Goal: Information Seeking & Learning: Learn about a topic

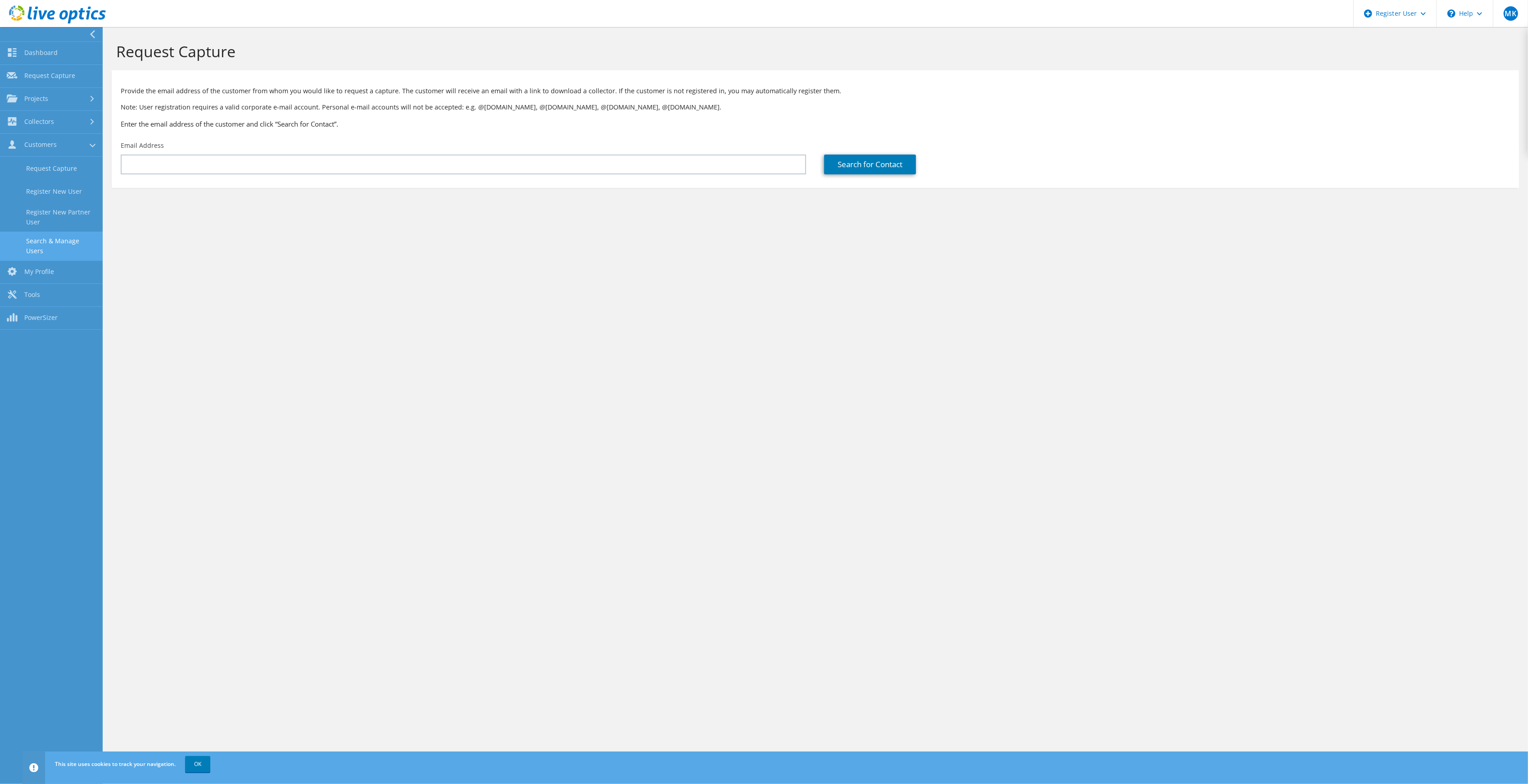
click at [56, 238] on link "Search & Manage Users" at bounding box center [51, 246] width 103 height 29
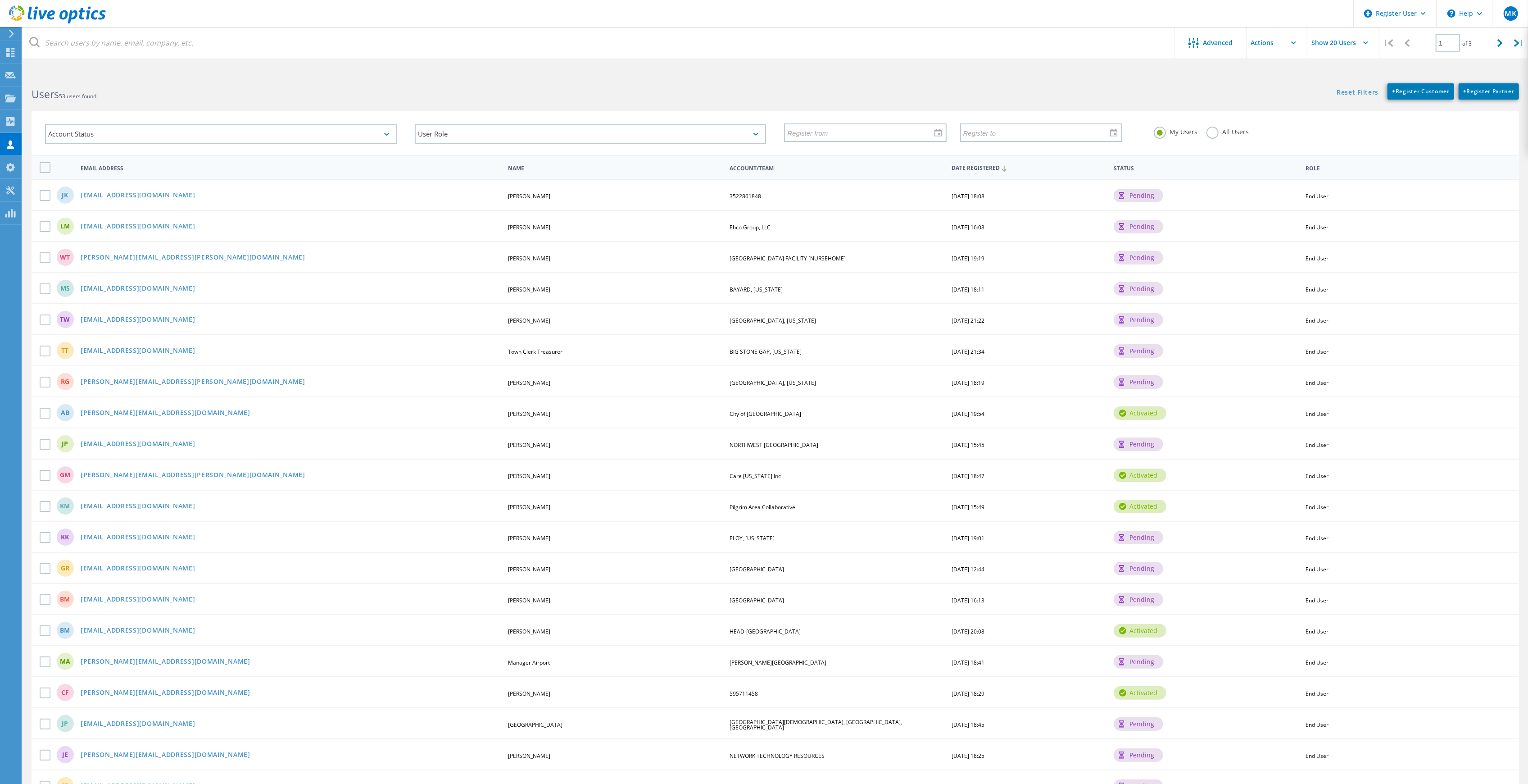
drag, startPoint x: 1211, startPoint y: 130, endPoint x: 1056, endPoint y: 130, distance: 155.0
click at [1211, 130] on label "All Users" at bounding box center [1227, 131] width 42 height 9
click at [0, 0] on input "All Users" at bounding box center [0, 0] width 0 height 0
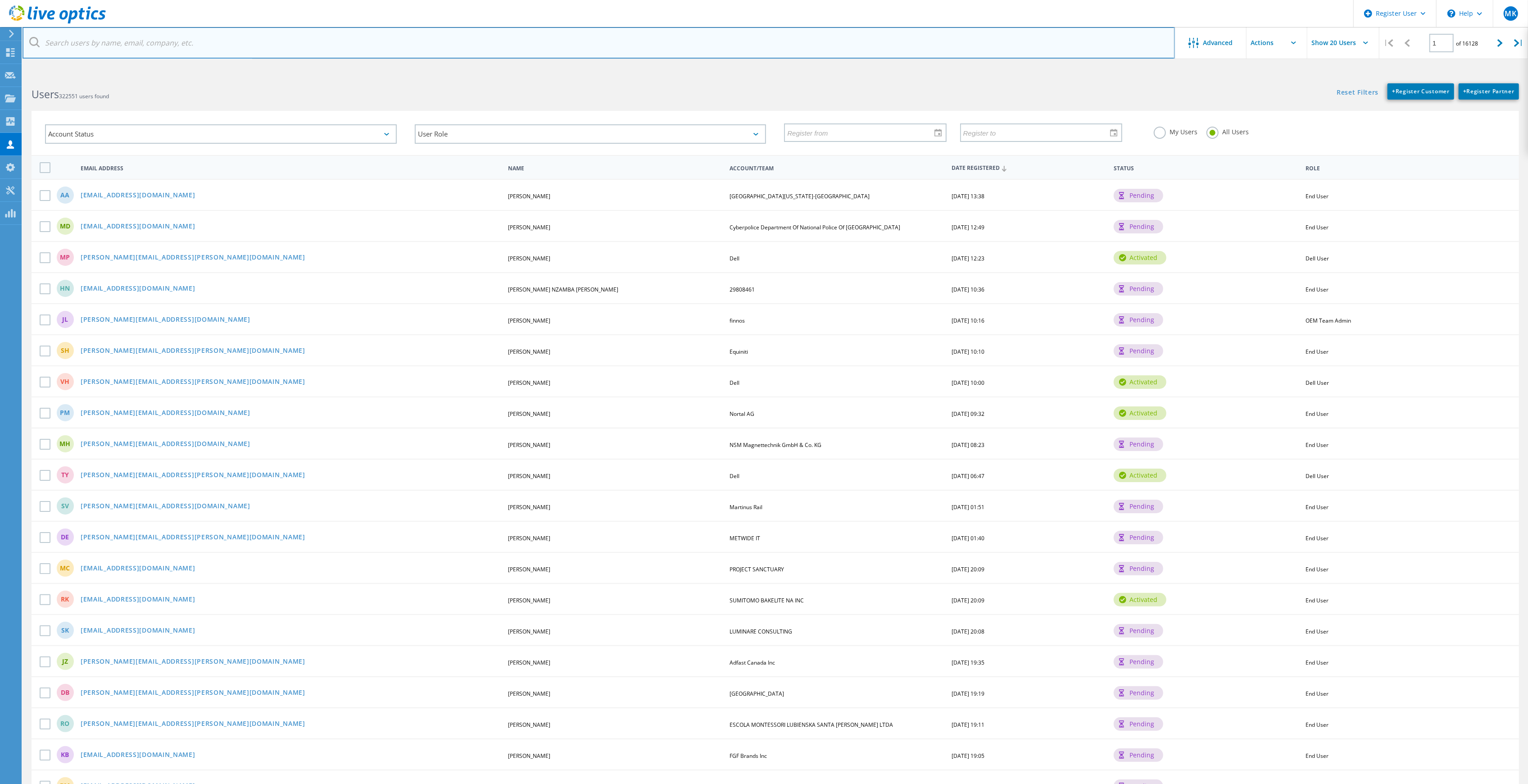
click at [177, 45] on input "text" at bounding box center [599, 43] width 1153 height 31
paste input "Robert Levesque <rlevesque@androscoggincountymaine.gov>"
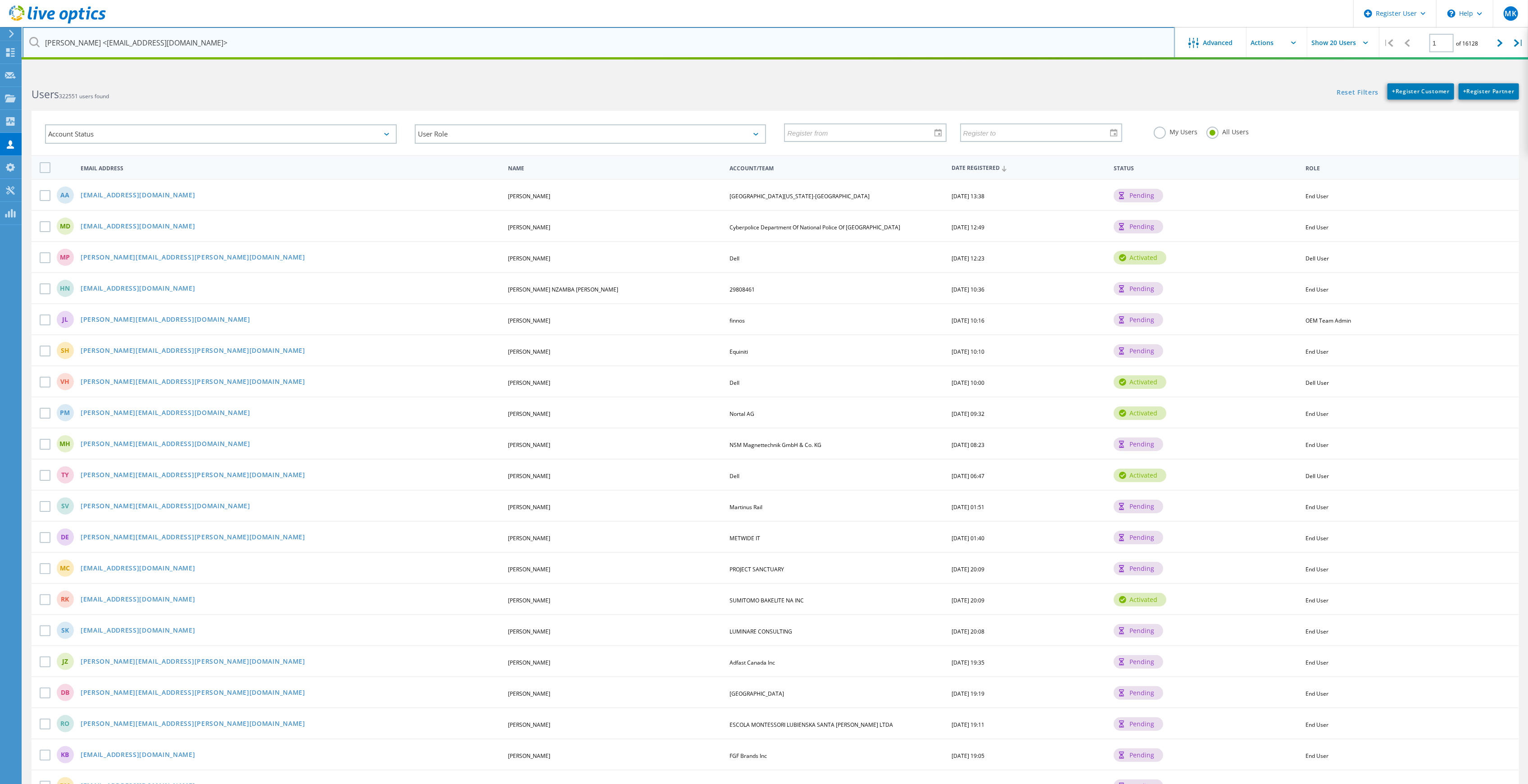
drag, startPoint x: 106, startPoint y: 41, endPoint x: -42, endPoint y: 38, distance: 148.0
click at [0, 38] on html "Register User \n Help Explore Helpful Articles Contact Support MK Dell User Mar…" at bounding box center [764, 418] width 1528 height 836
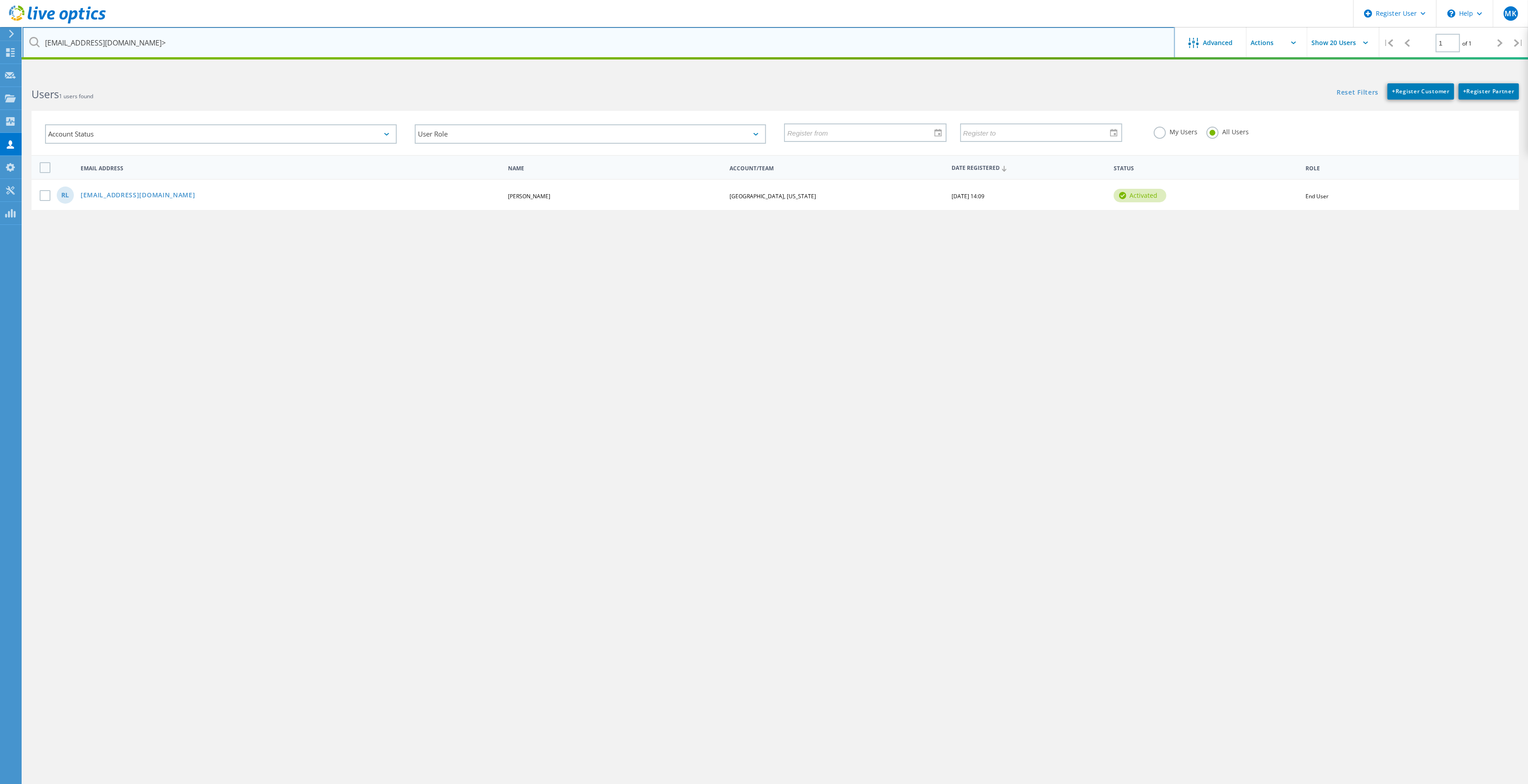
click at [289, 49] on input "rlevesque@androscoggincountymaine.gov>" at bounding box center [599, 43] width 1153 height 31
type input "[EMAIL_ADDRESS][DOMAIN_NAME]"
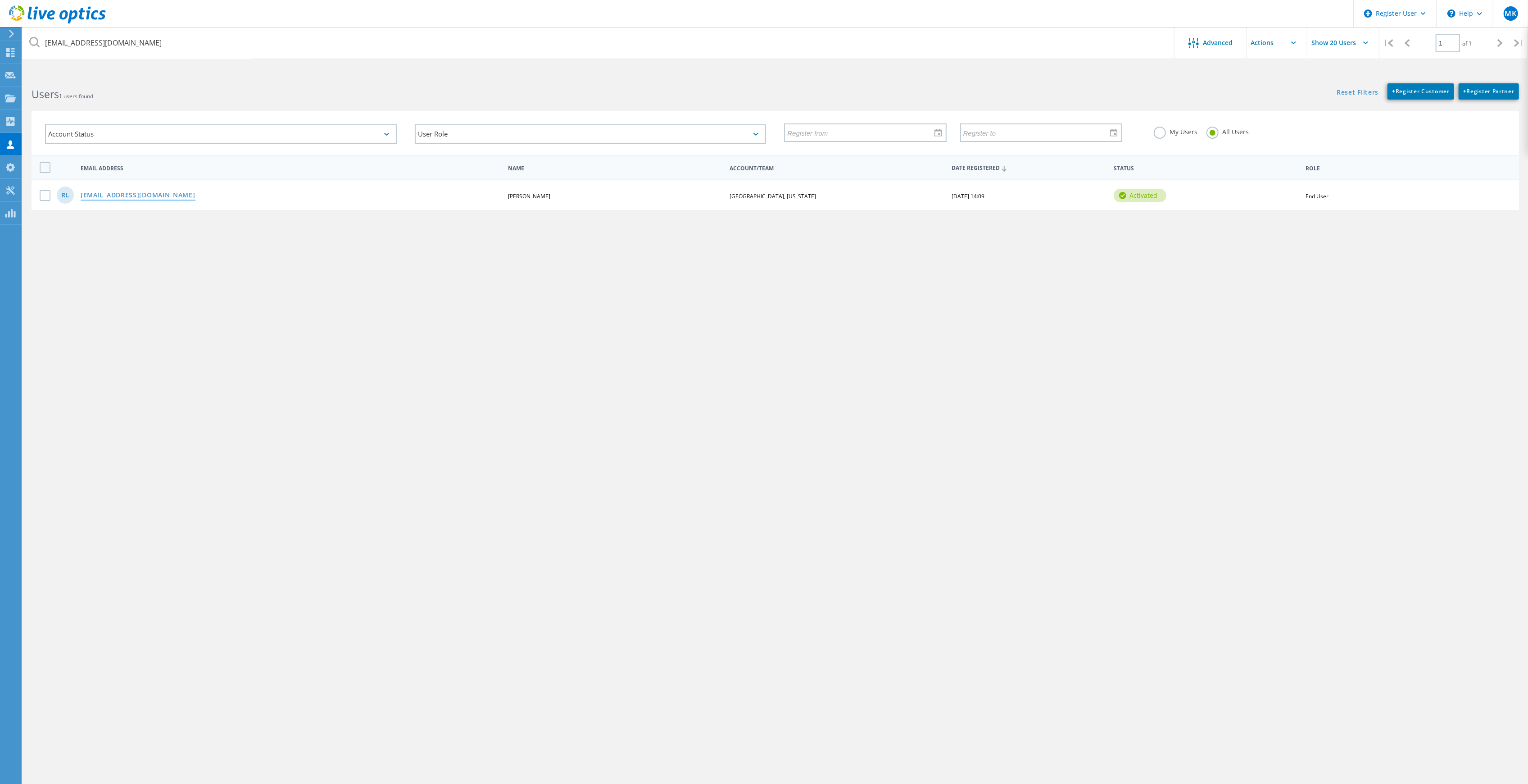
click at [193, 197] on link "[EMAIL_ADDRESS][DOMAIN_NAME]" at bounding box center [138, 195] width 115 height 8
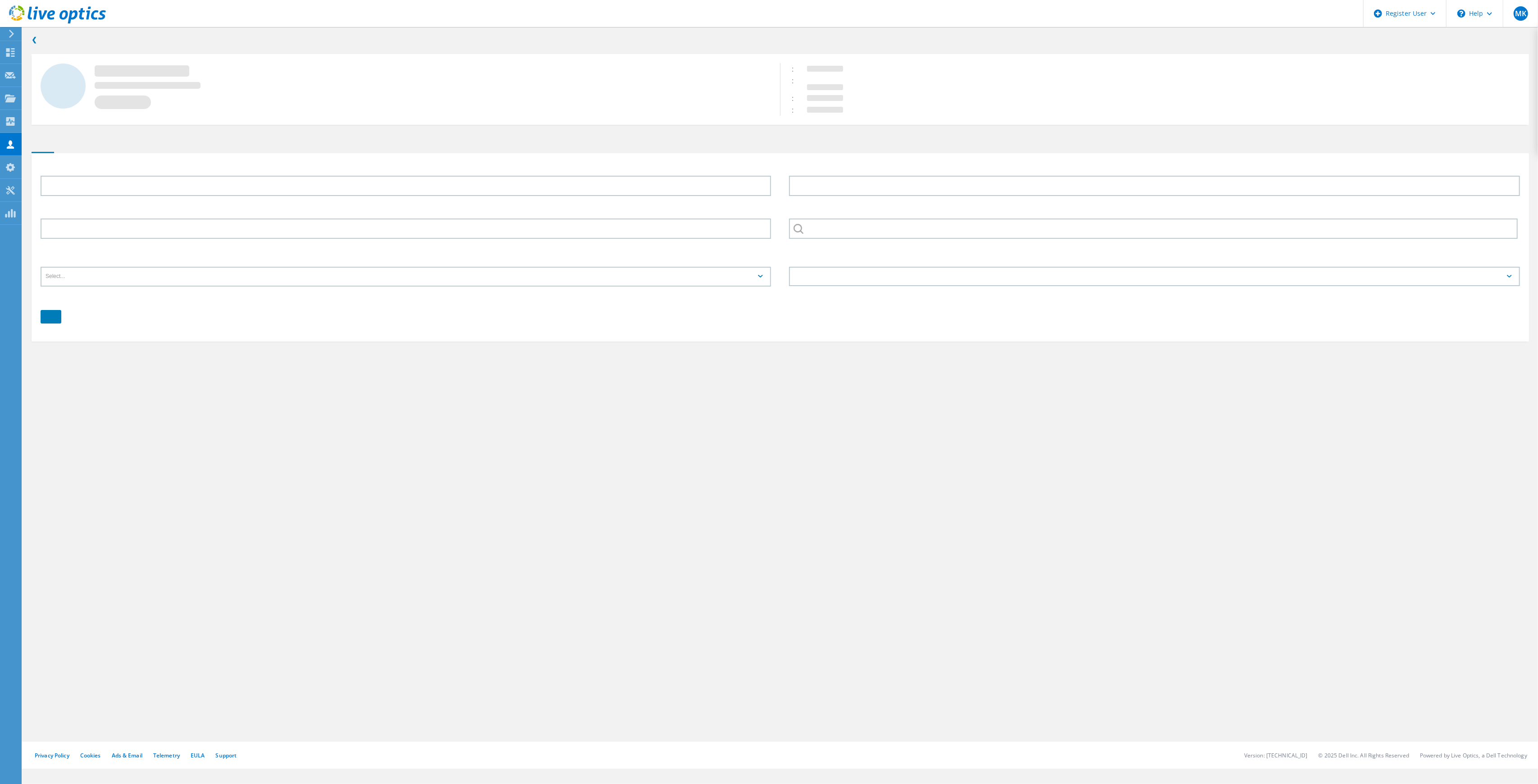
type input "Robert"
type input "Levesque"
type input "[GEOGRAPHIC_DATA], [US_STATE]"
type input "English"
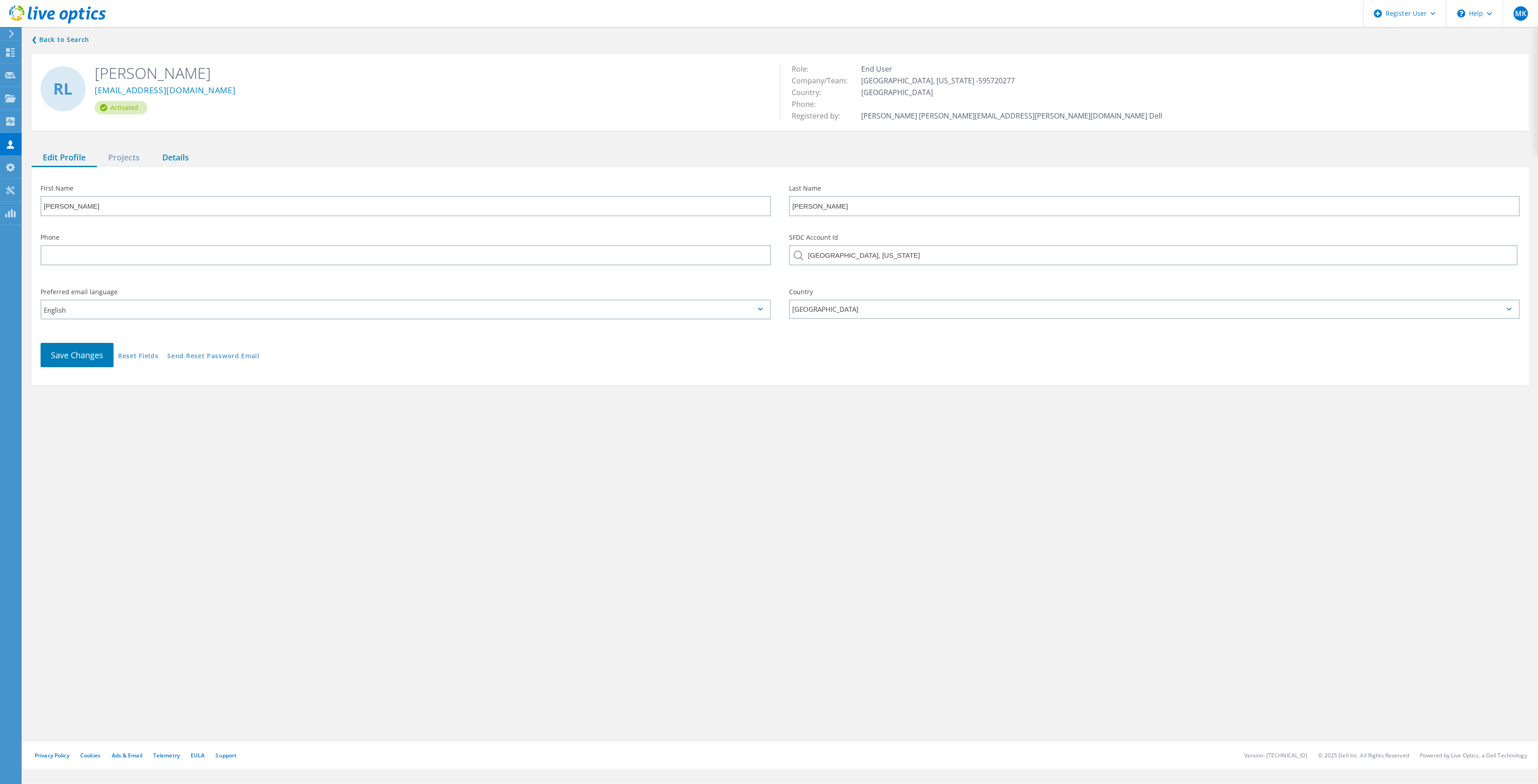
click at [177, 157] on div "Details" at bounding box center [175, 158] width 49 height 19
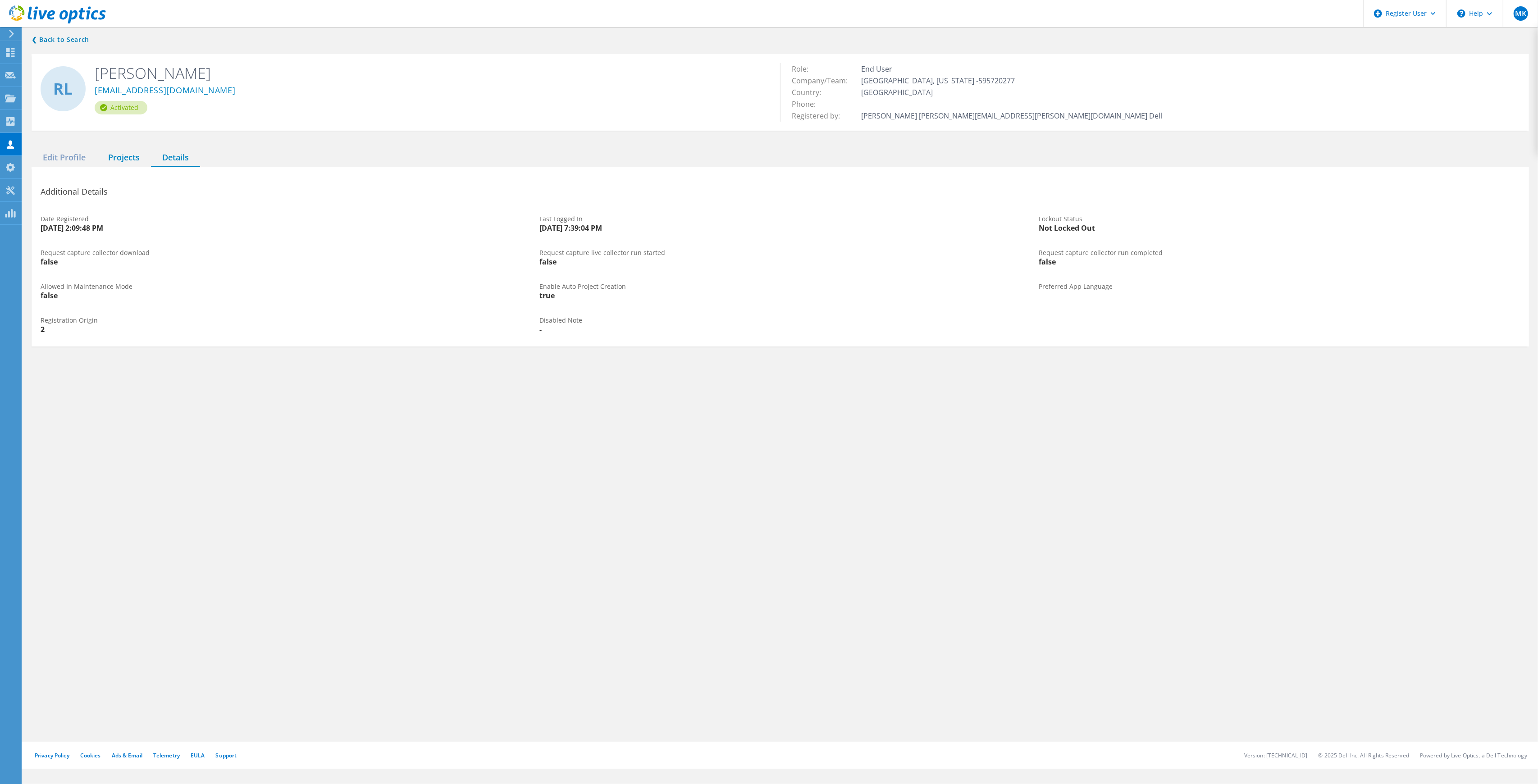
click at [134, 154] on div "Projects" at bounding box center [124, 158] width 54 height 19
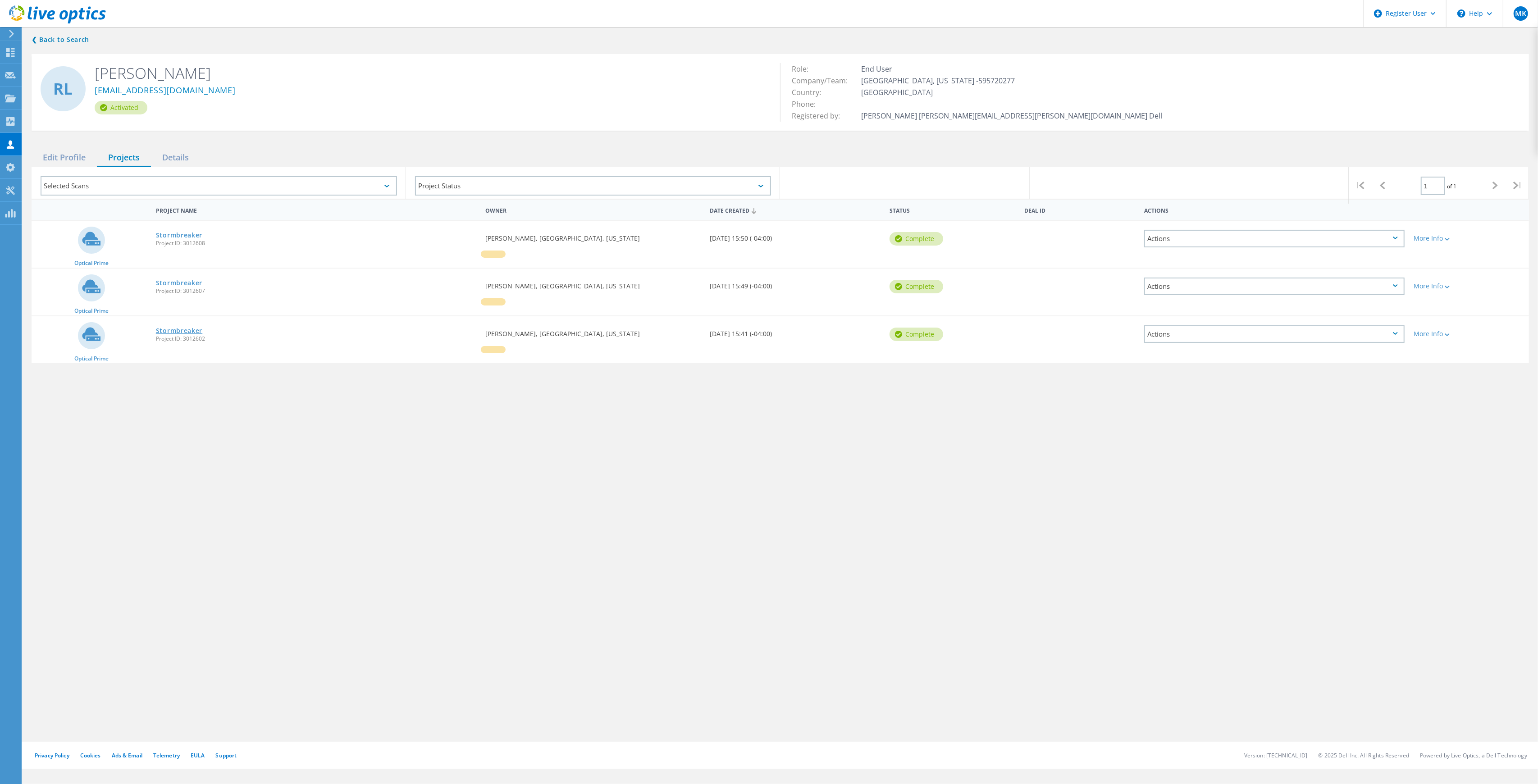
click at [186, 328] on link "Stormbreaker" at bounding box center [179, 330] width 46 height 6
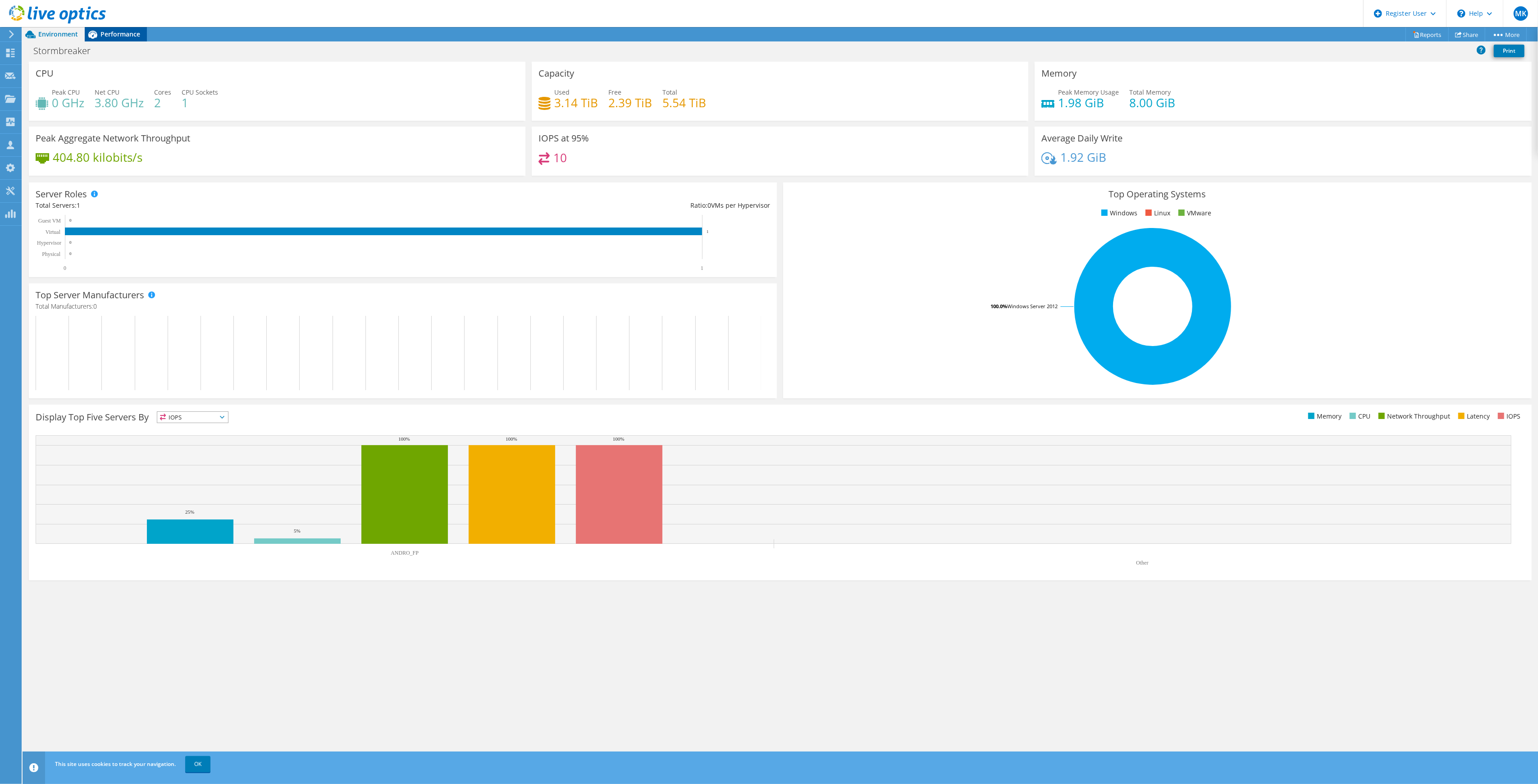
click at [124, 31] on span "Performance" at bounding box center [120, 34] width 39 height 9
click at [132, 34] on span "Performance" at bounding box center [120, 34] width 39 height 9
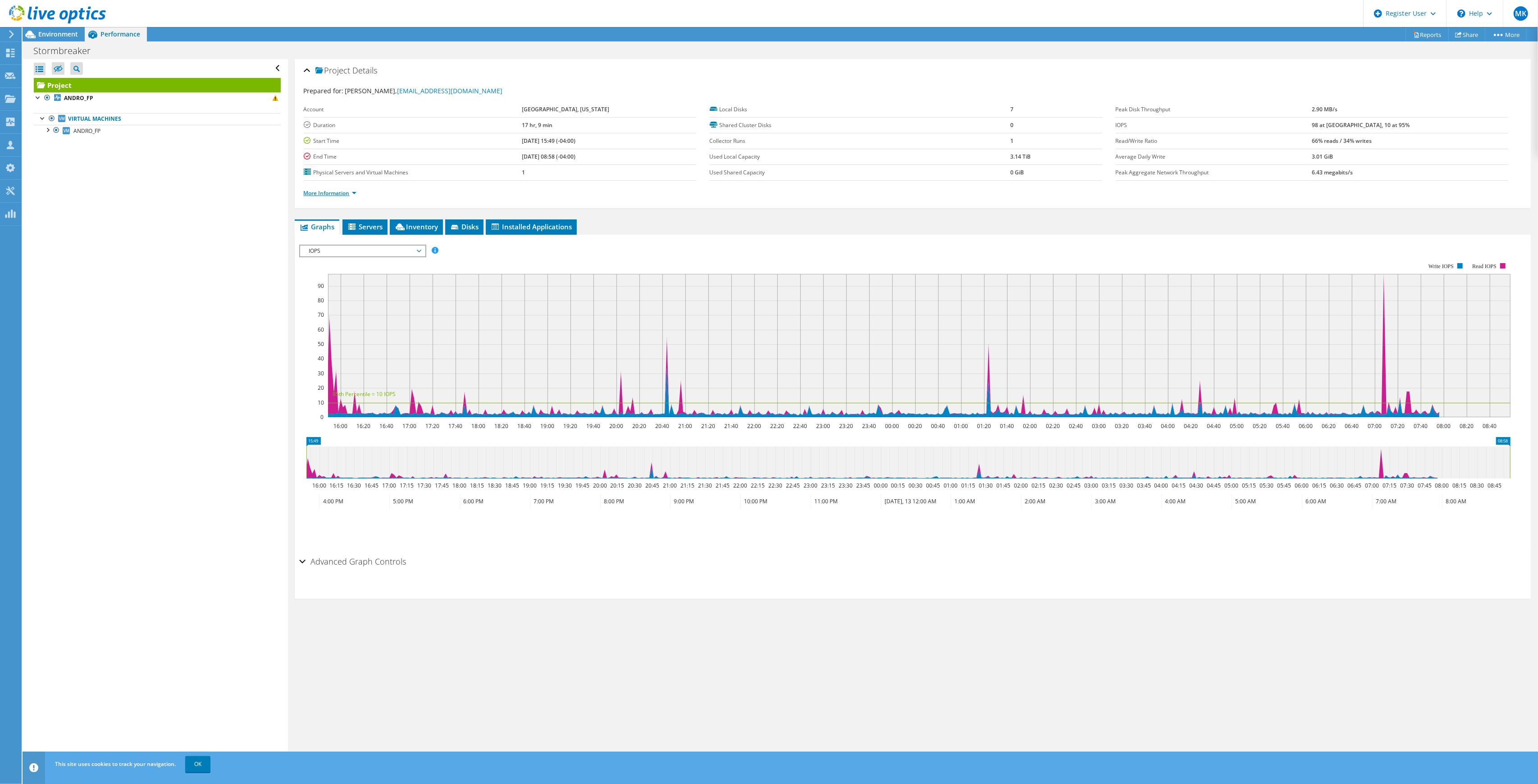
click at [336, 193] on link "More Information" at bounding box center [330, 193] width 53 height 8
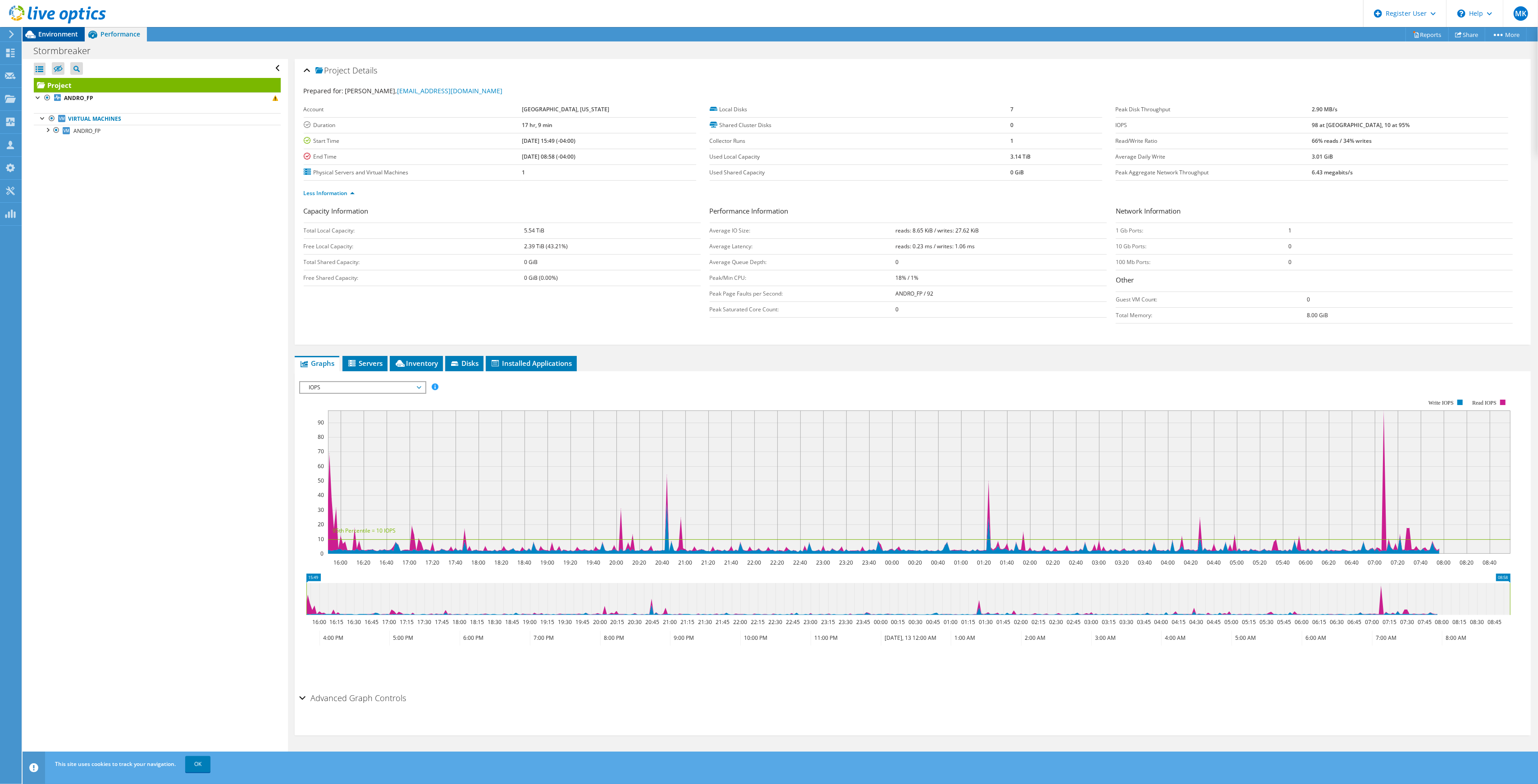
click at [66, 31] on span "Environment" at bounding box center [58, 34] width 39 height 9
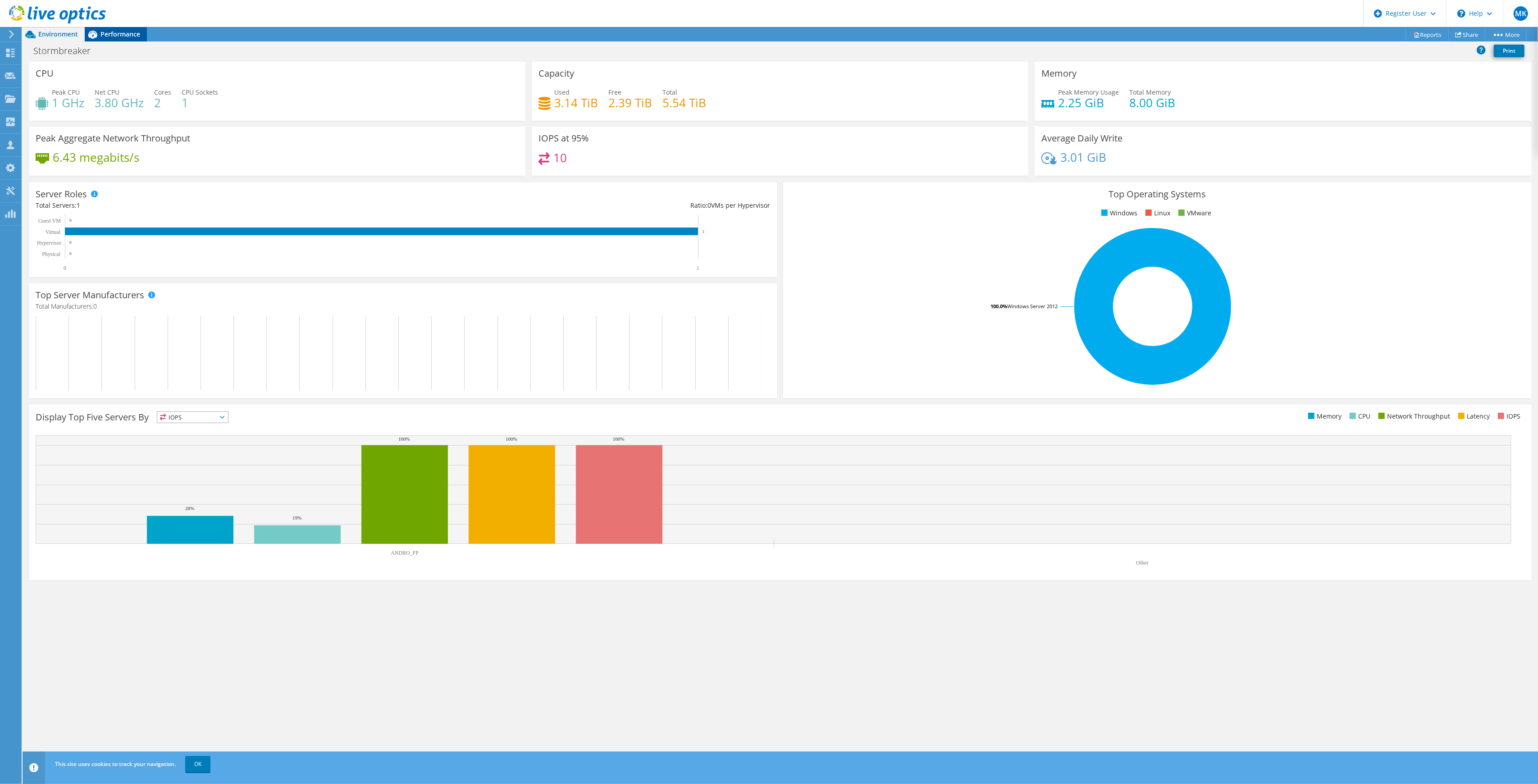
click at [125, 38] on span "Performance" at bounding box center [120, 34] width 39 height 9
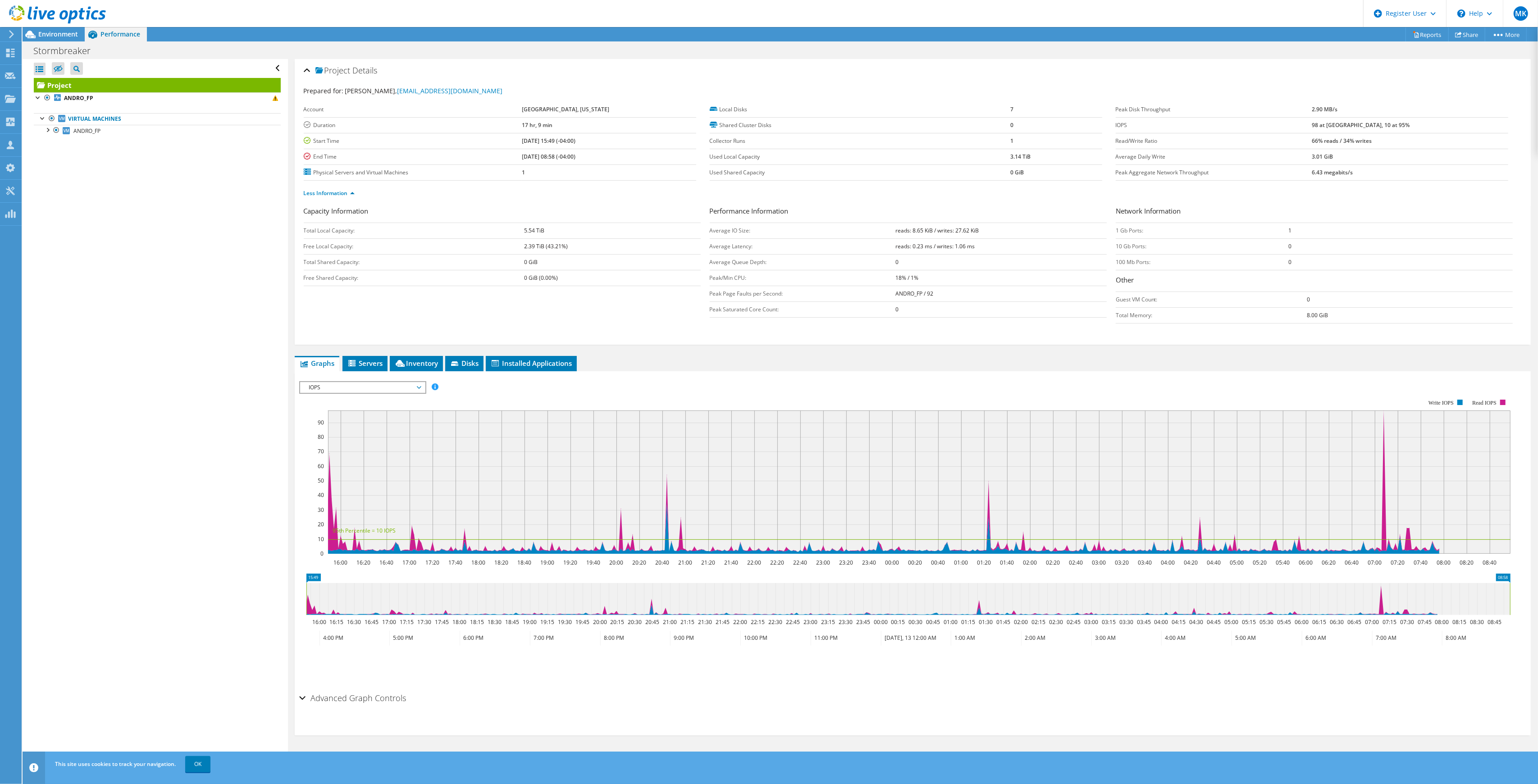
click at [352, 391] on span "IOPS" at bounding box center [363, 387] width 116 height 11
click at [332, 492] on li "All" at bounding box center [363, 495] width 125 height 11
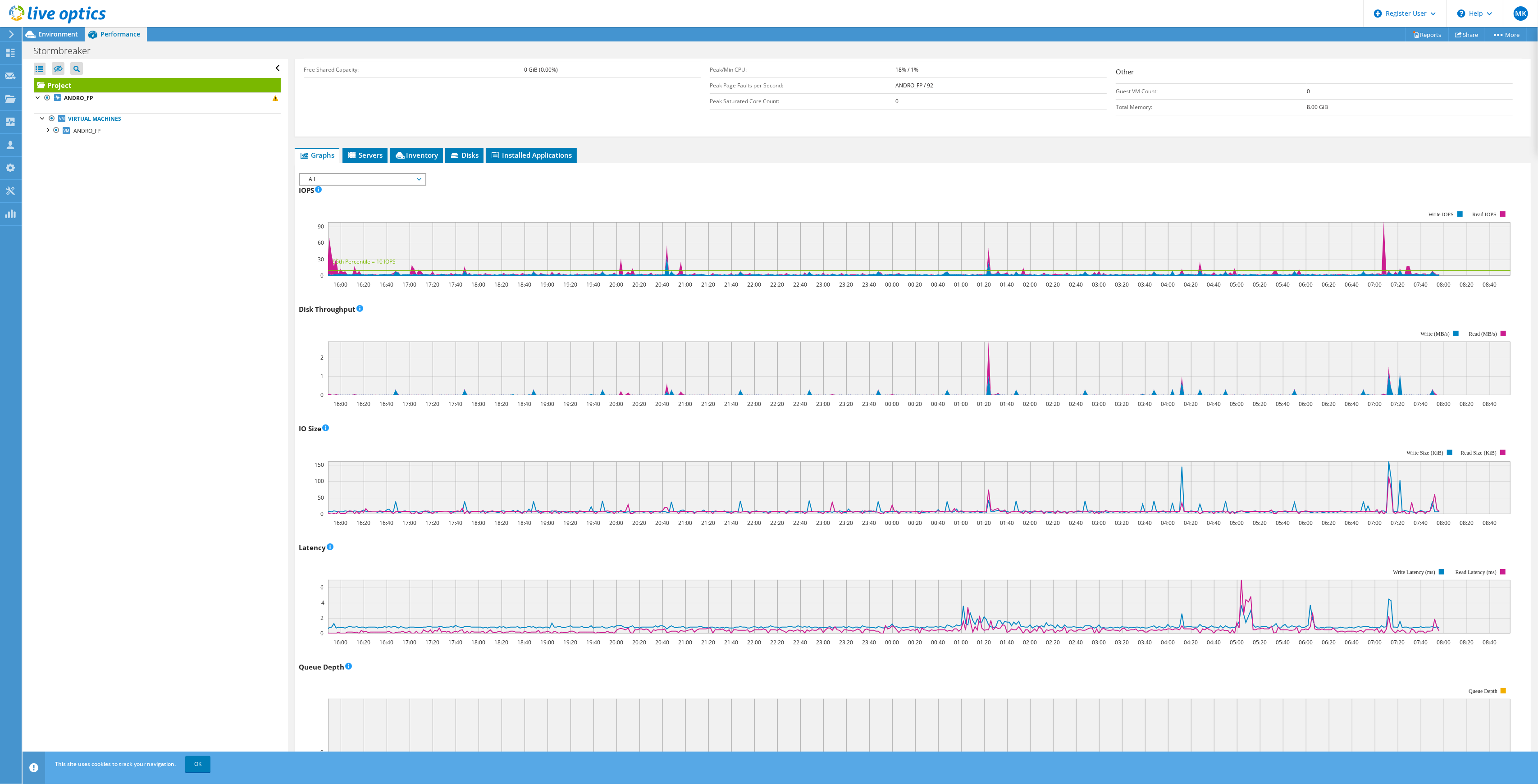
scroll to position [0, 0]
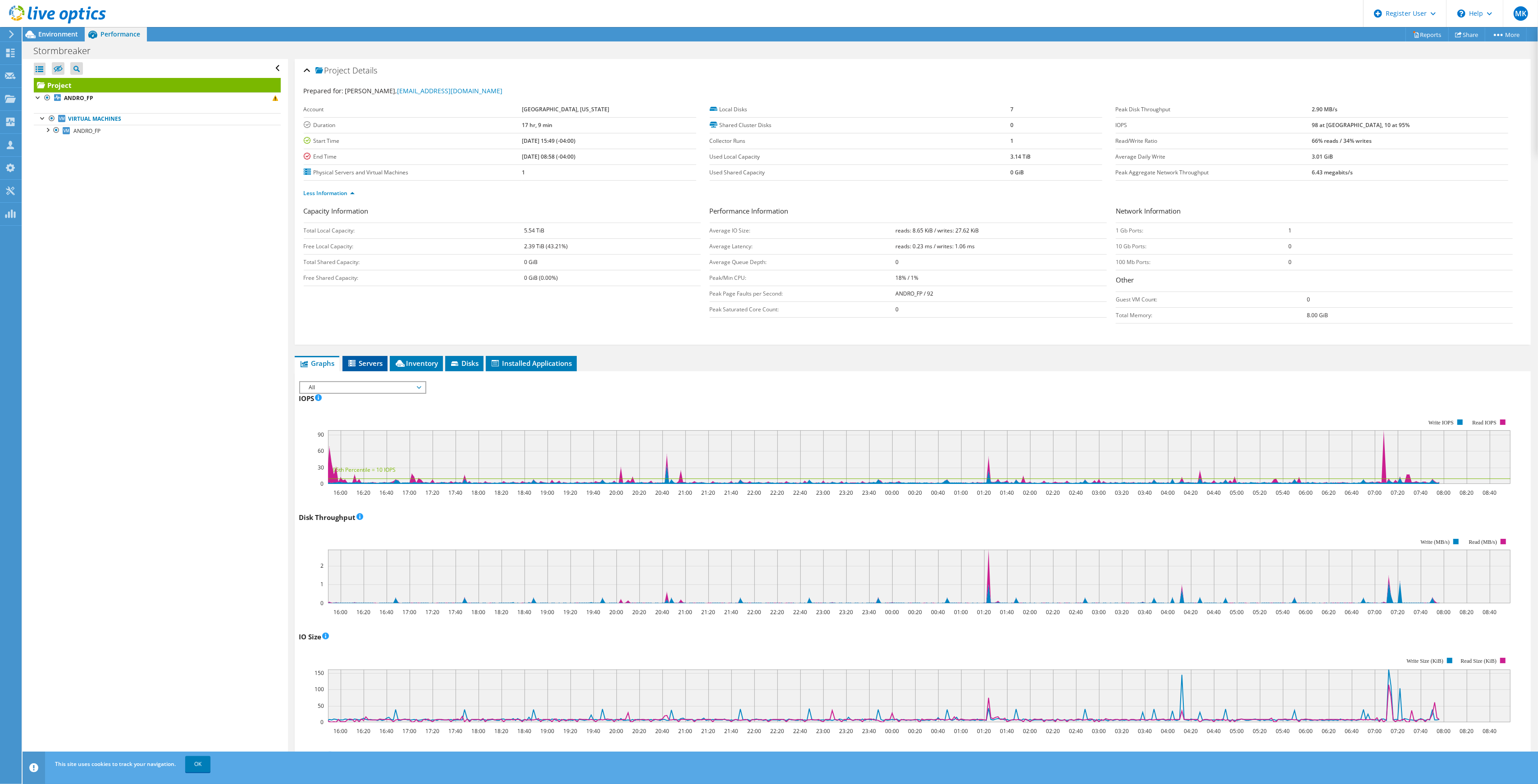
click at [367, 366] on span "Servers" at bounding box center [365, 363] width 36 height 9
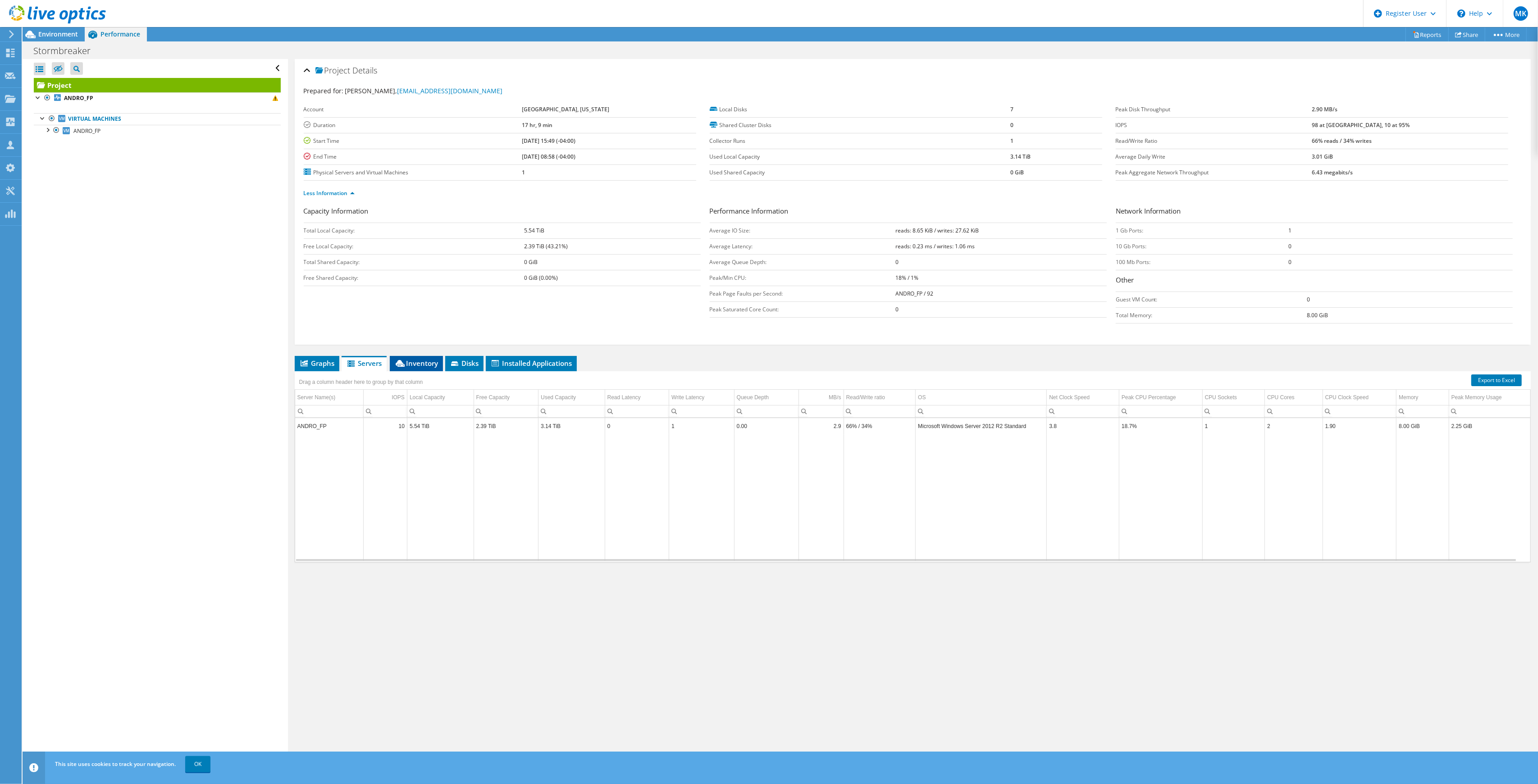
click at [426, 364] on span "Inventory" at bounding box center [416, 363] width 44 height 9
click at [468, 366] on span "Disks" at bounding box center [464, 363] width 29 height 9
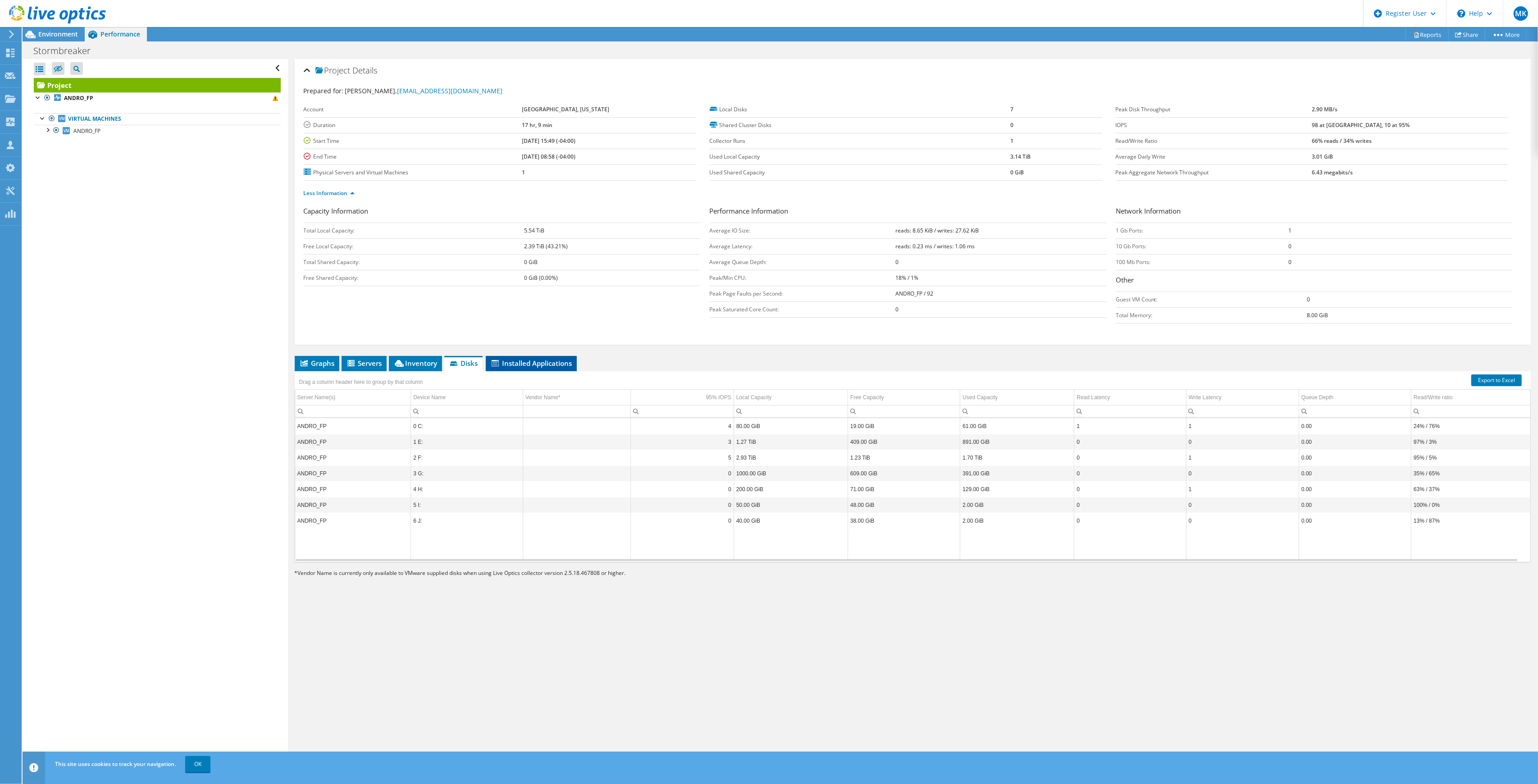
click at [504, 367] on span "Installed Applications" at bounding box center [531, 363] width 82 height 9
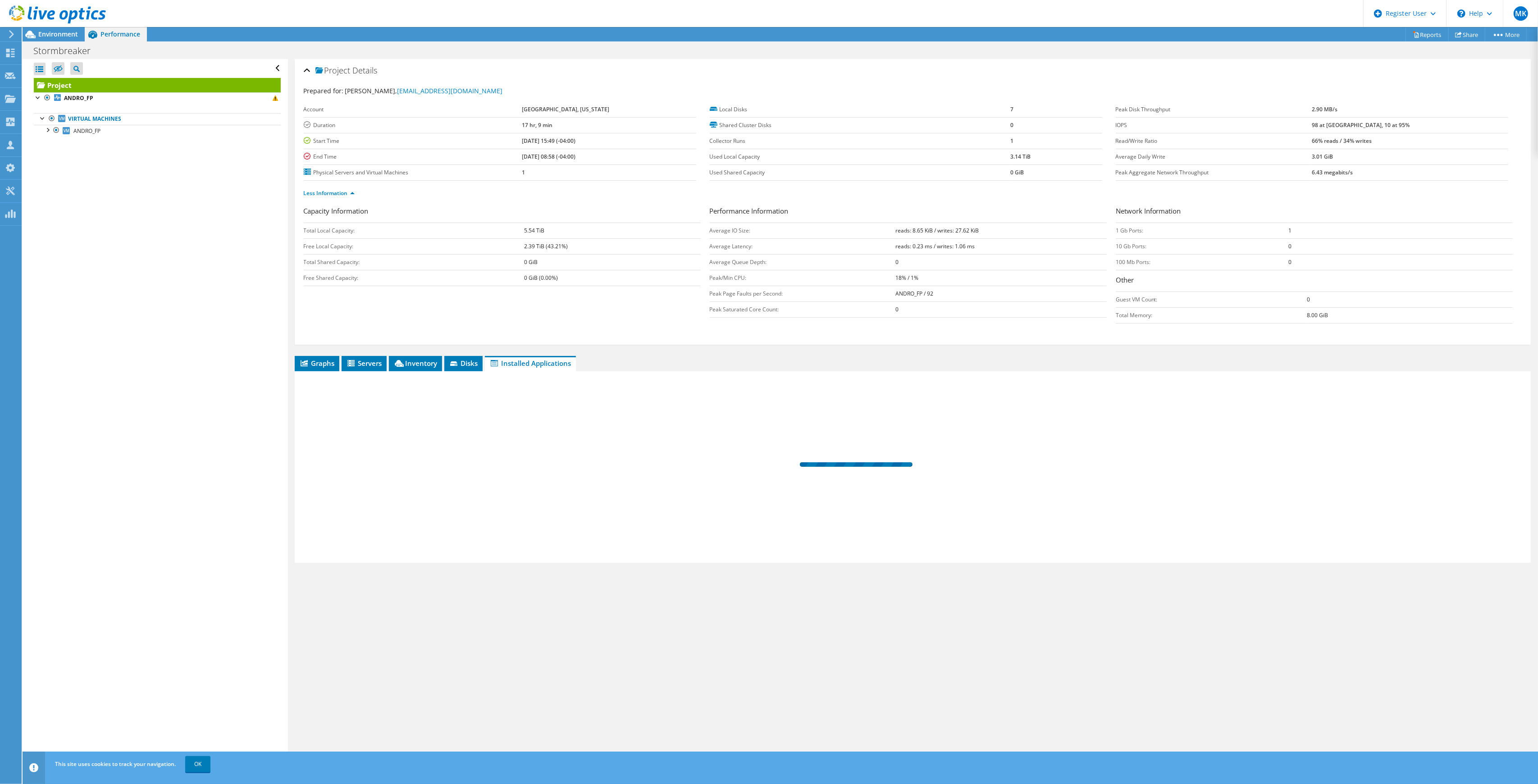
click at [504, 367] on span "Installed Applications" at bounding box center [530, 363] width 82 height 9
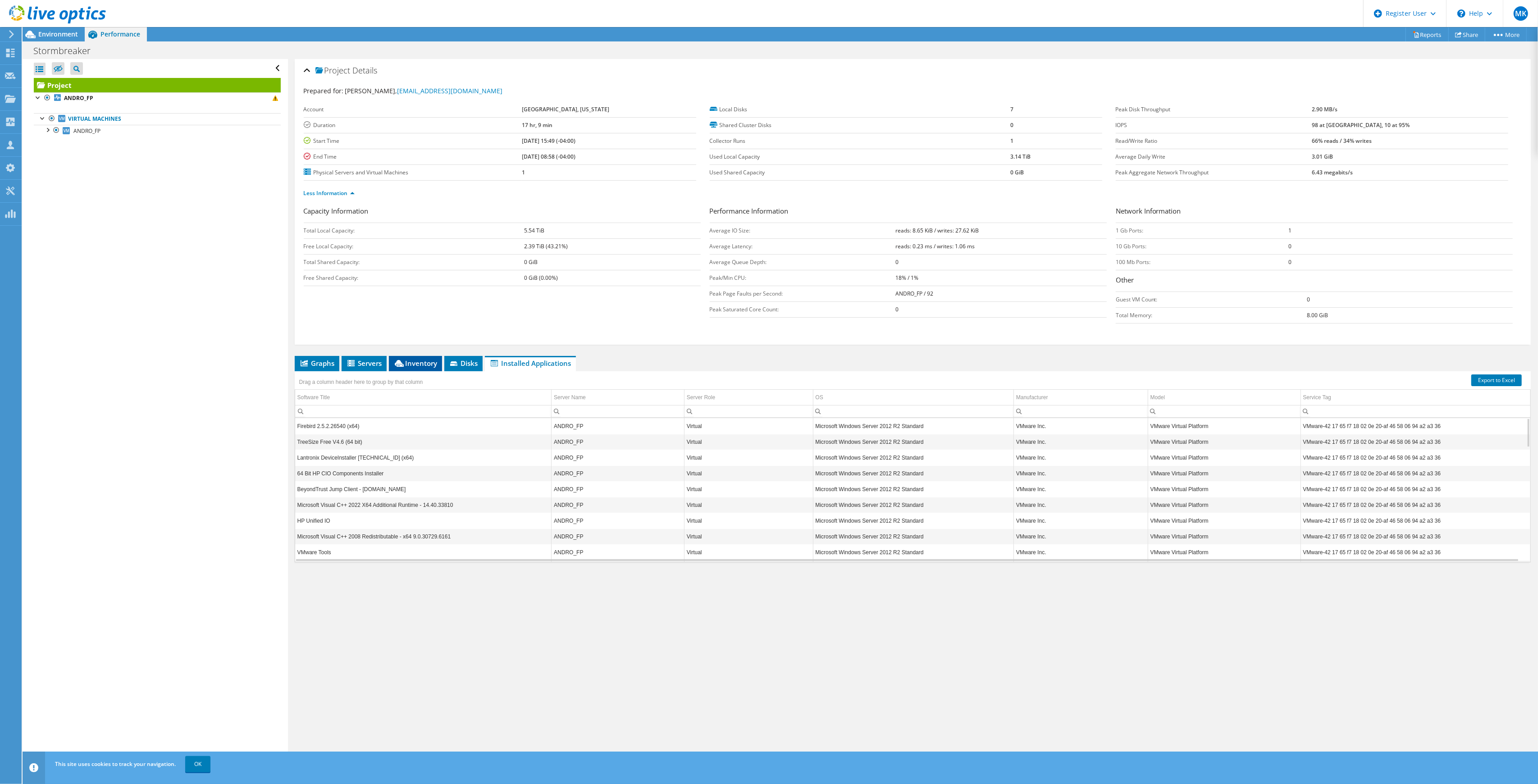
click at [410, 364] on span "Inventory" at bounding box center [415, 363] width 44 height 9
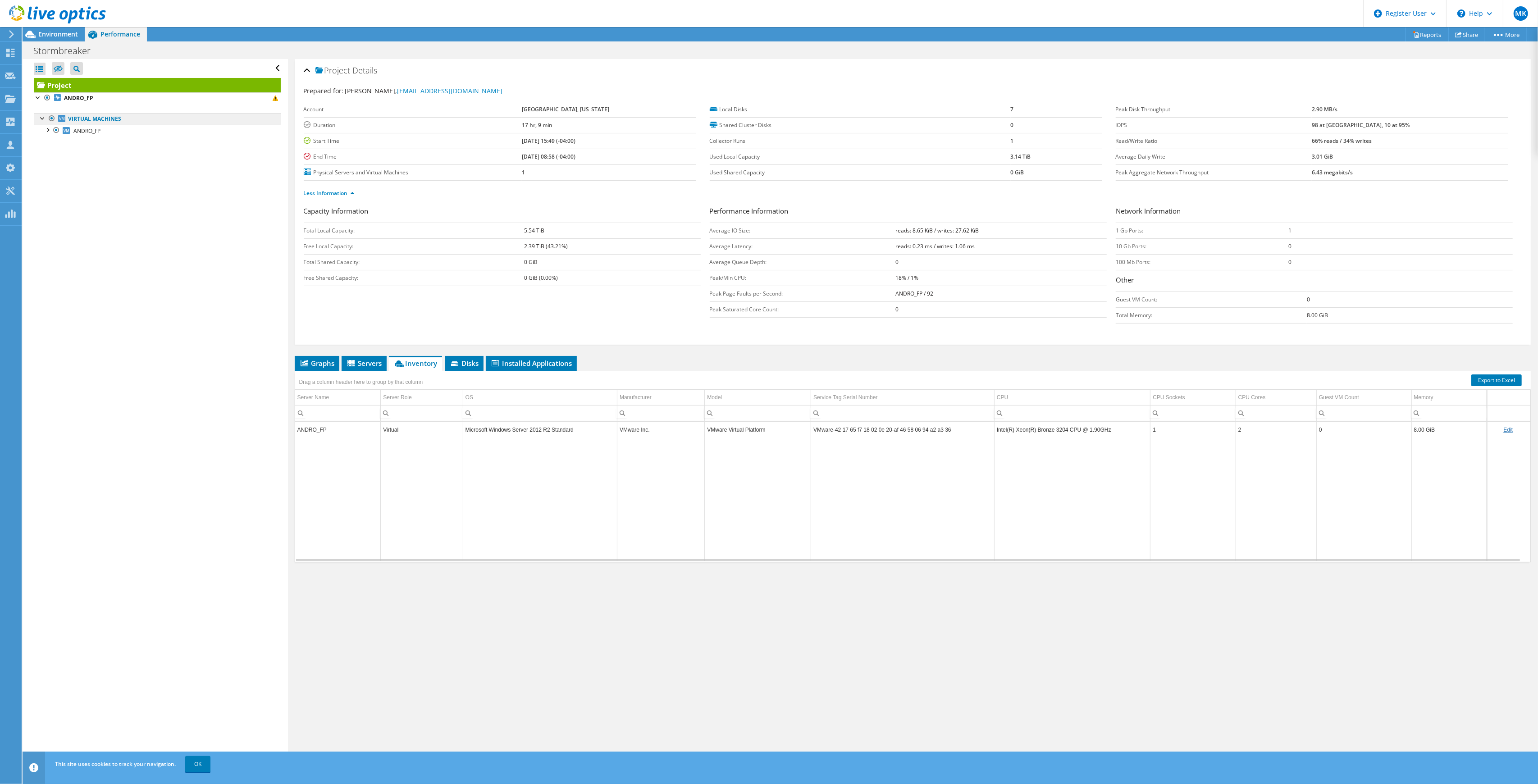
click at [186, 118] on link "Virtual Machines" at bounding box center [157, 119] width 247 height 11
click at [177, 131] on link "ANDRO_FP" at bounding box center [157, 131] width 247 height 11
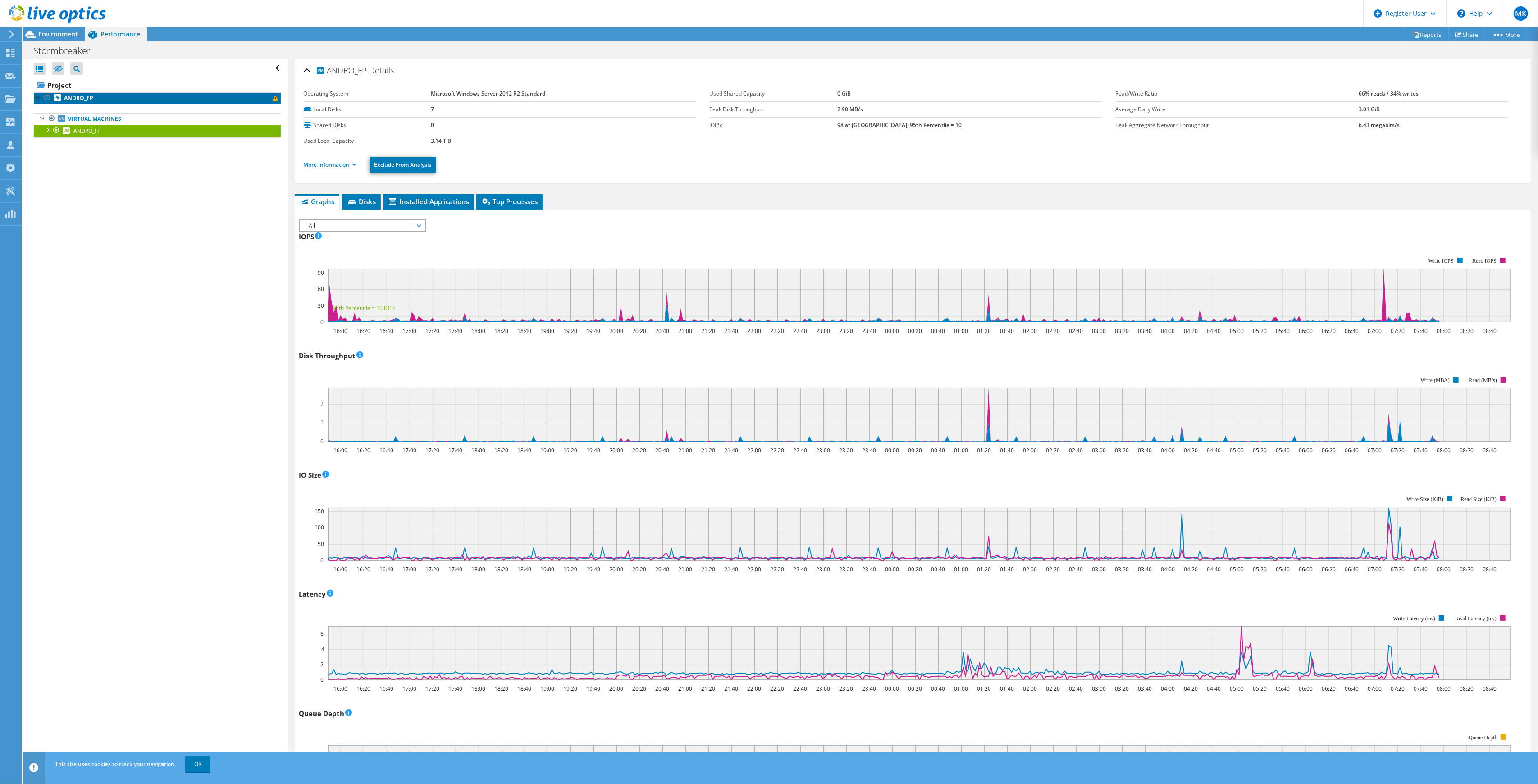
click at [135, 98] on link "ANDRO_FP" at bounding box center [157, 98] width 247 height 11
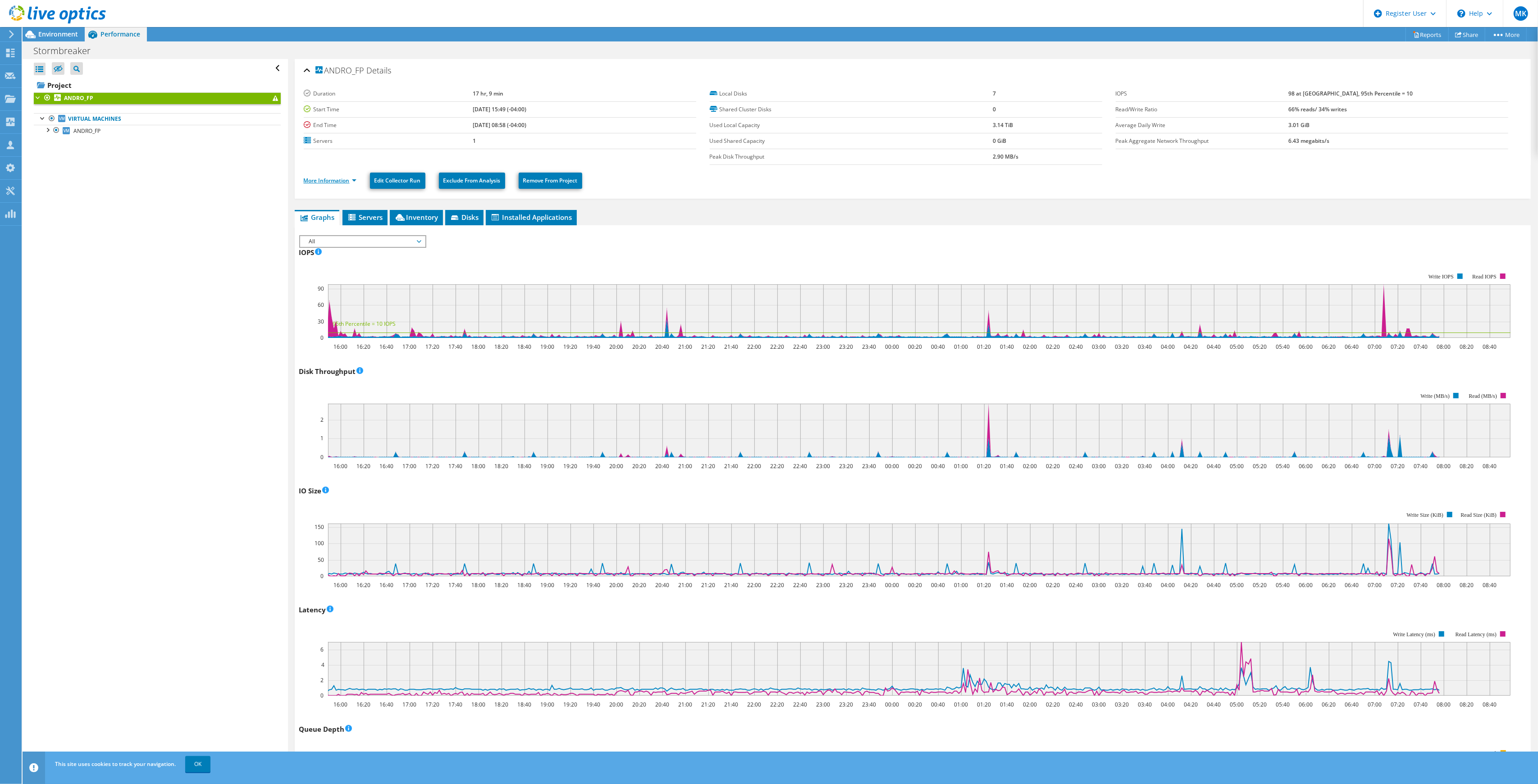
click at [350, 181] on link "More Information" at bounding box center [330, 180] width 53 height 8
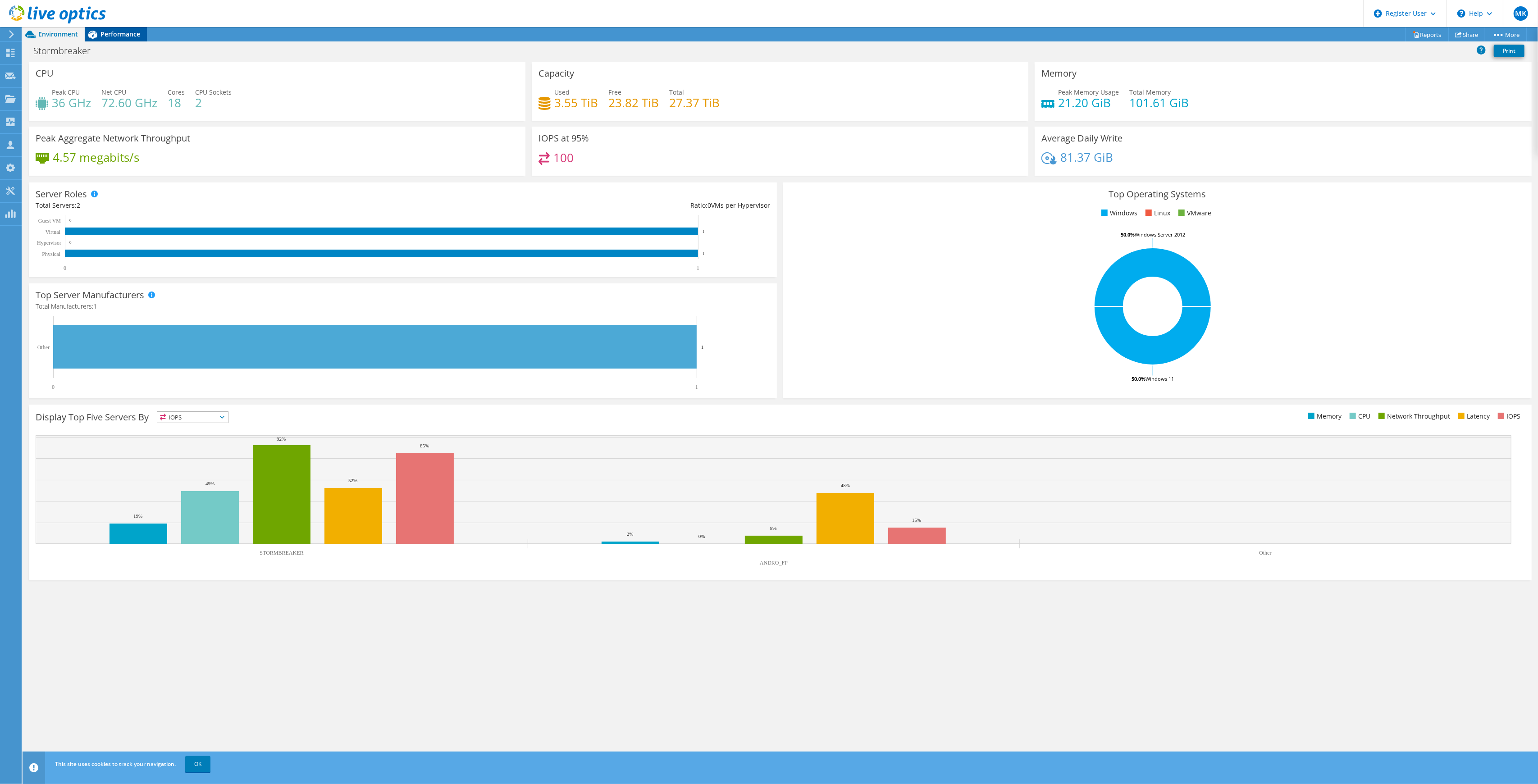
click at [128, 32] on span "Performance" at bounding box center [120, 34] width 39 height 9
